Goal: Task Accomplishment & Management: Complete application form

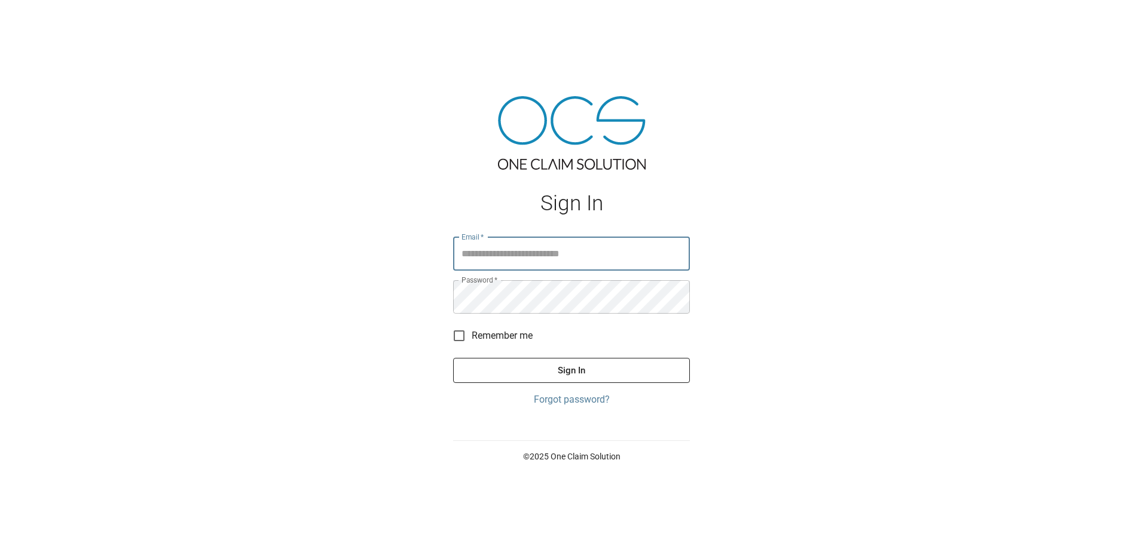
type input "**********"
click at [561, 375] on button "Sign In" at bounding box center [571, 370] width 237 height 25
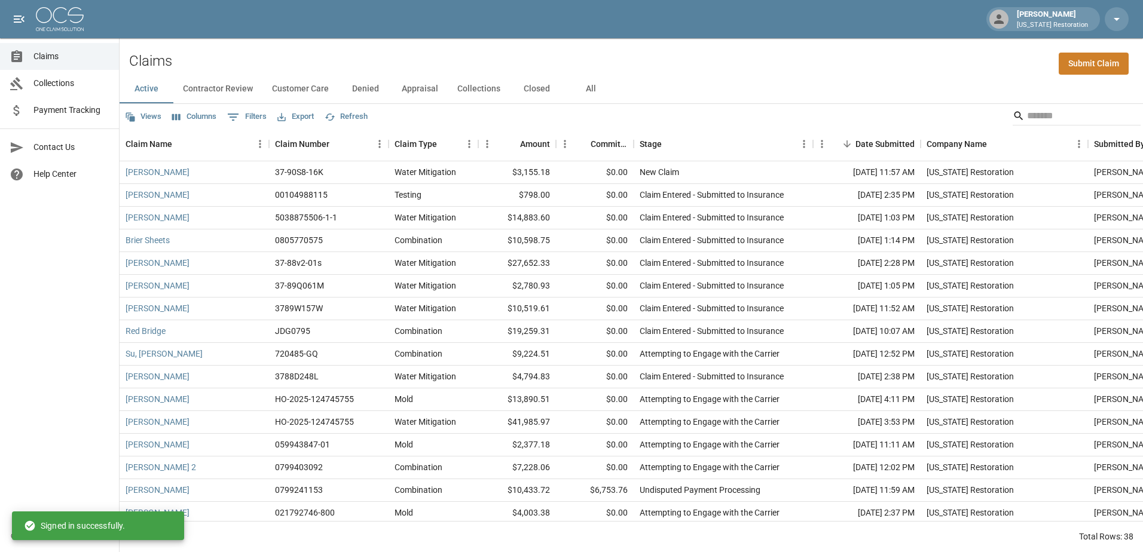
click at [1098, 68] on link "Submit Claim" at bounding box center [1094, 64] width 70 height 22
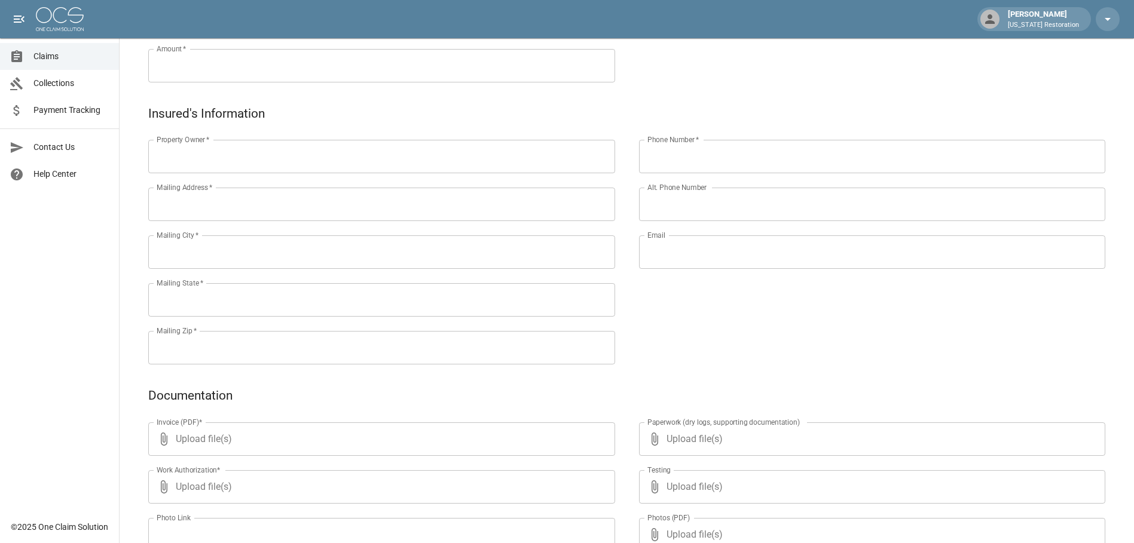
scroll to position [120, 0]
